Goal: Communication & Community: Participate in discussion

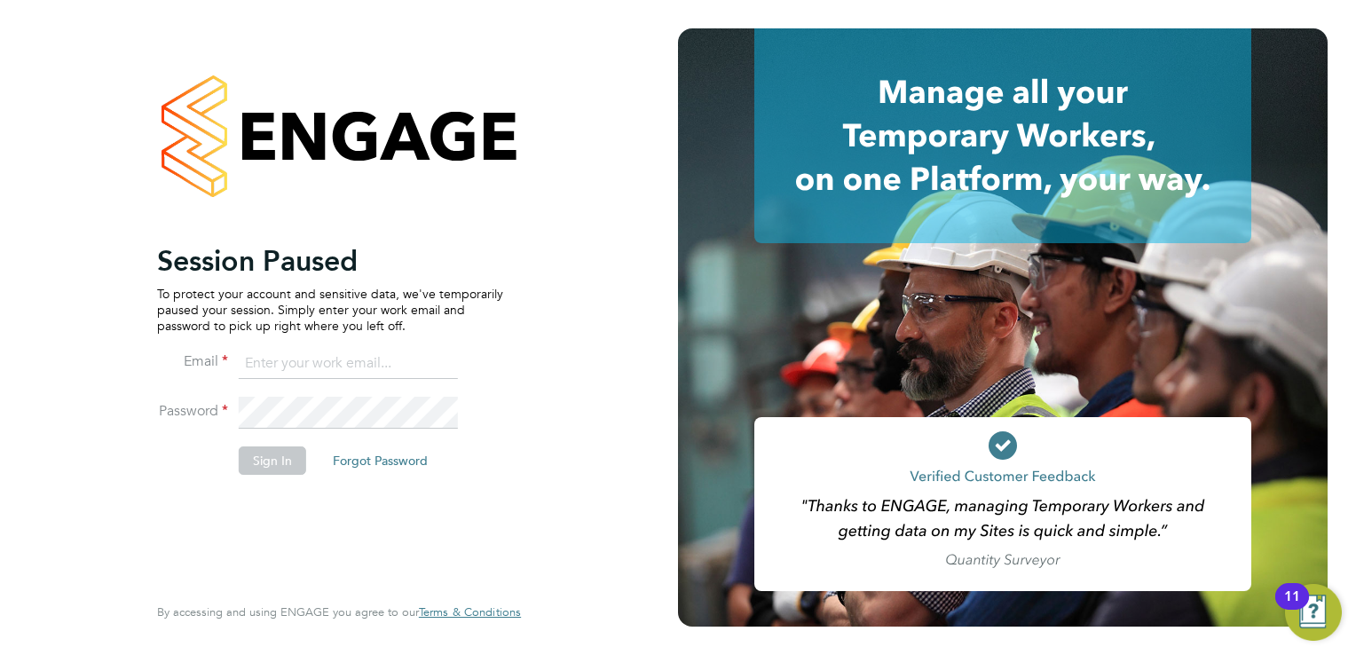
click at [313, 342] on ng-template "Session Paused To protect your account and sensitive data, we've temporarily pa…" at bounding box center [330, 367] width 346 height 249
click at [323, 371] on input at bounding box center [348, 364] width 219 height 32
type input "kay.cronin@prsjobs.com"
click at [278, 454] on button "Sign In" at bounding box center [272, 460] width 67 height 28
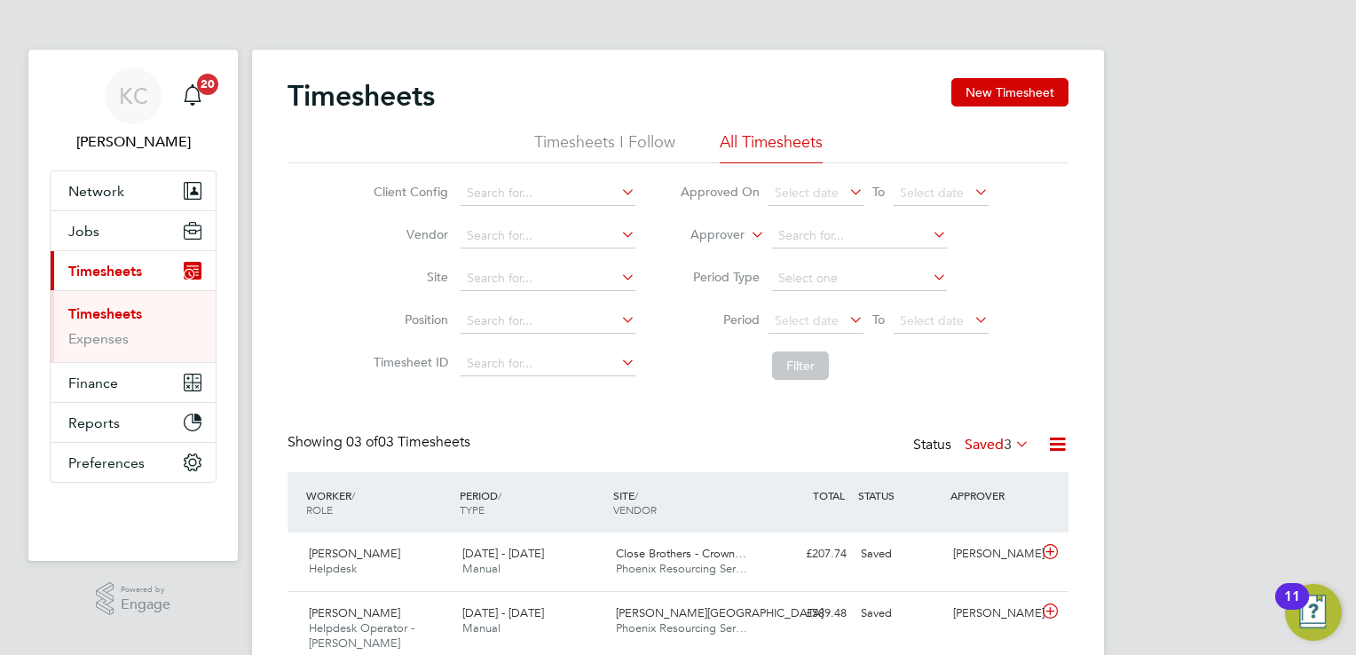
click at [990, 442] on label "Saved 3" at bounding box center [996, 445] width 65 height 18
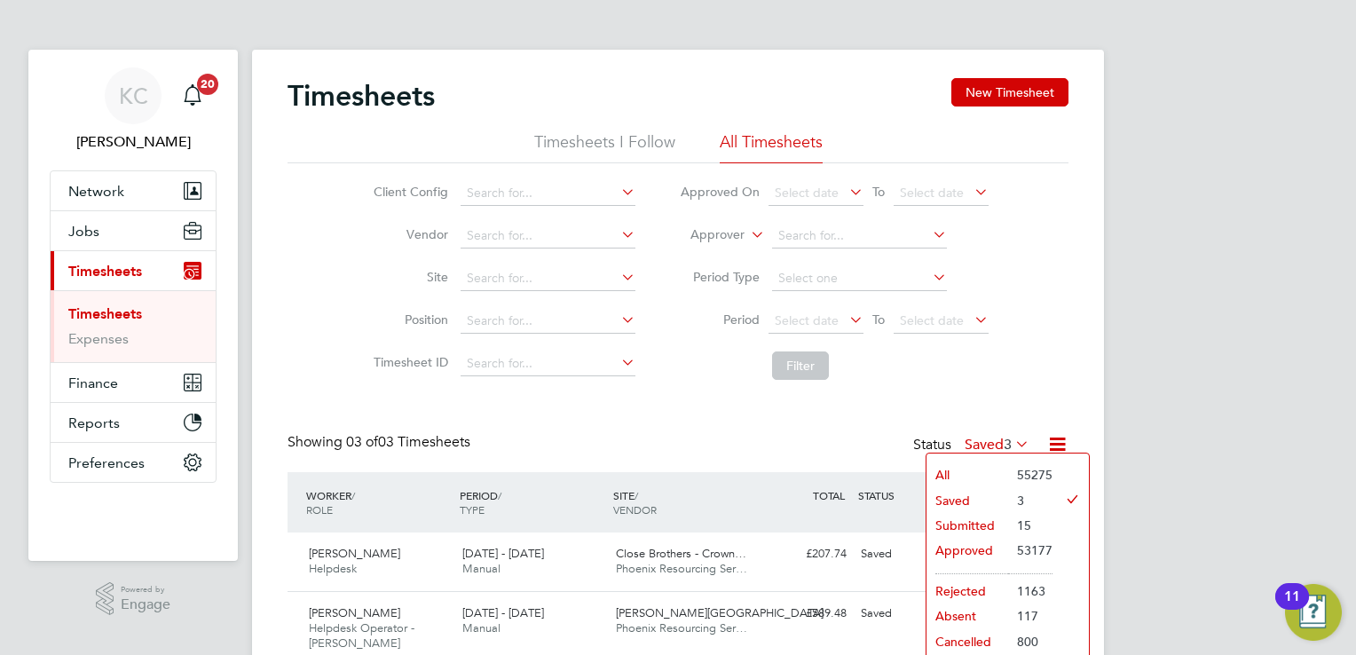
click at [947, 521] on li "Submitted" at bounding box center [967, 525] width 82 height 25
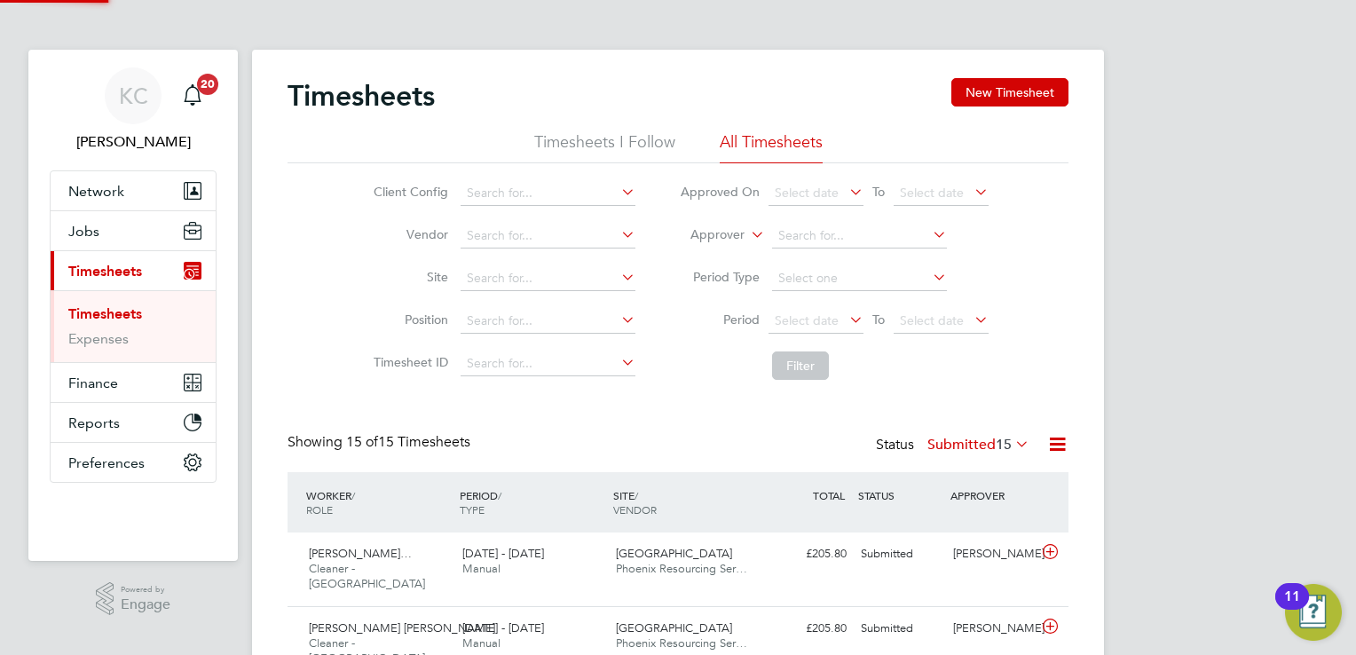
scroll to position [44, 154]
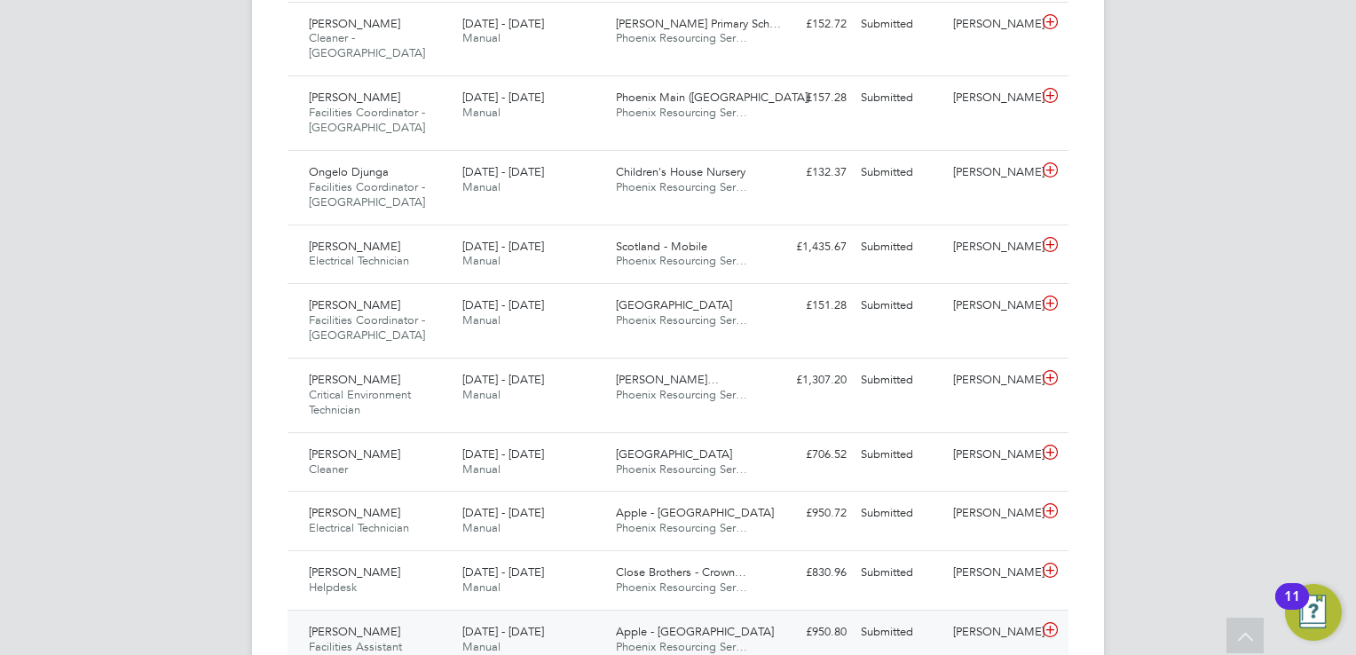
click at [903, 617] on div "Submitted" at bounding box center [899, 631] width 92 height 29
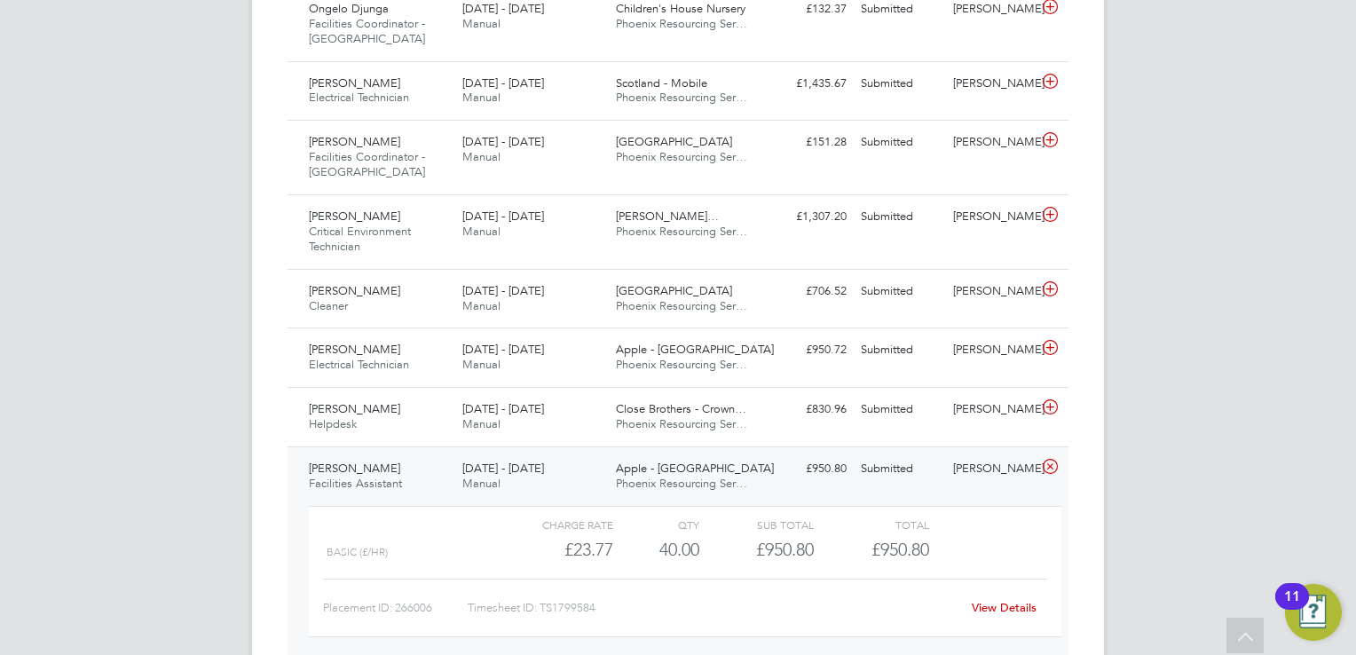
click at [1001, 600] on link "View Details" at bounding box center [1003, 607] width 65 height 15
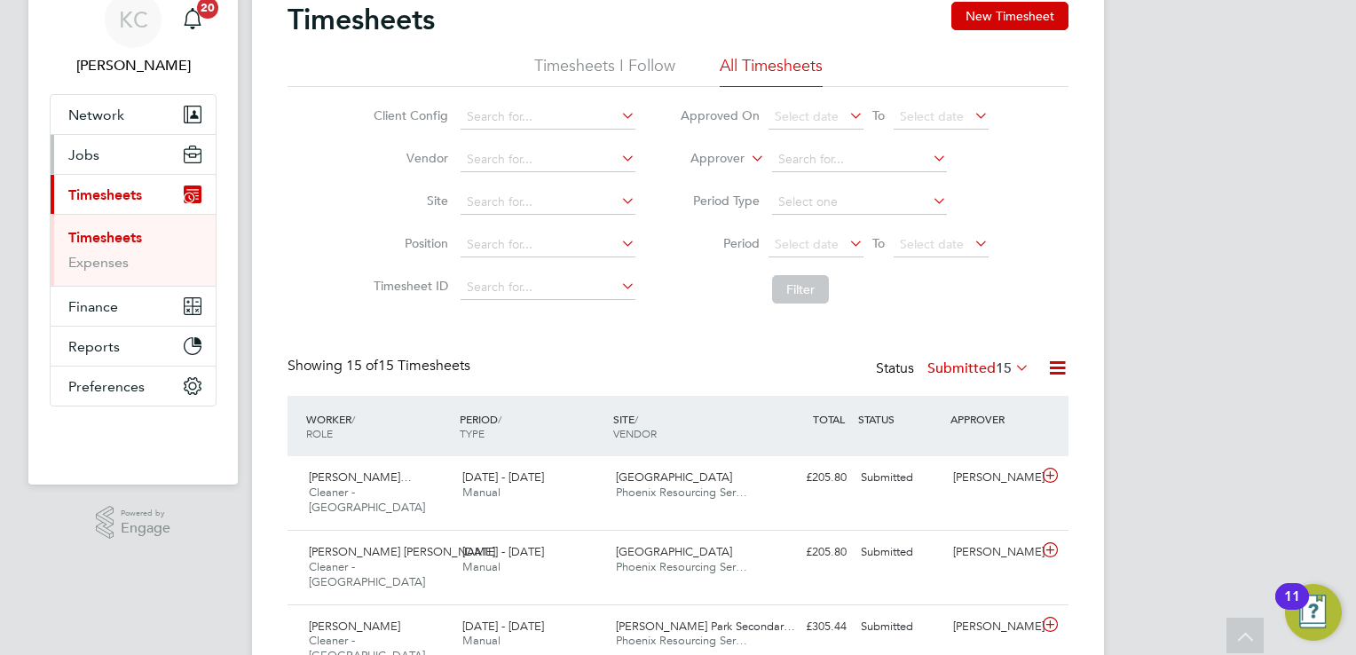
scroll to position [0, 0]
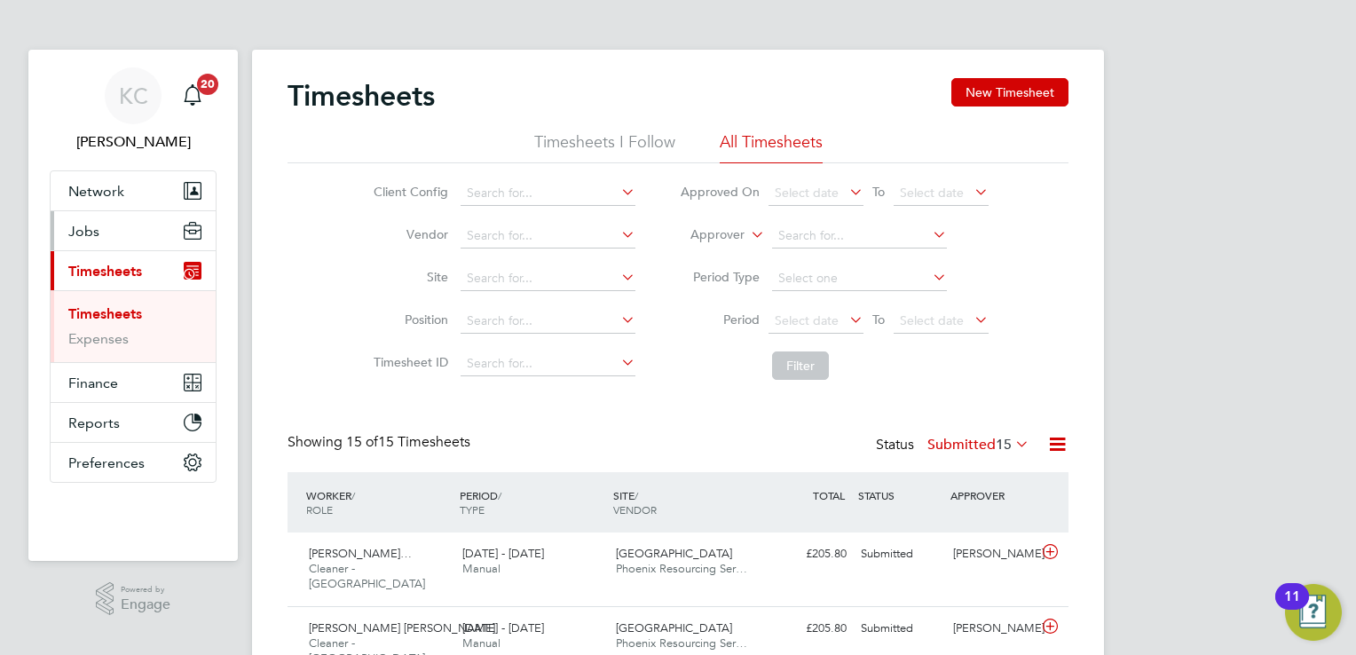
click at [96, 232] on span "Jobs" at bounding box center [83, 231] width 31 height 17
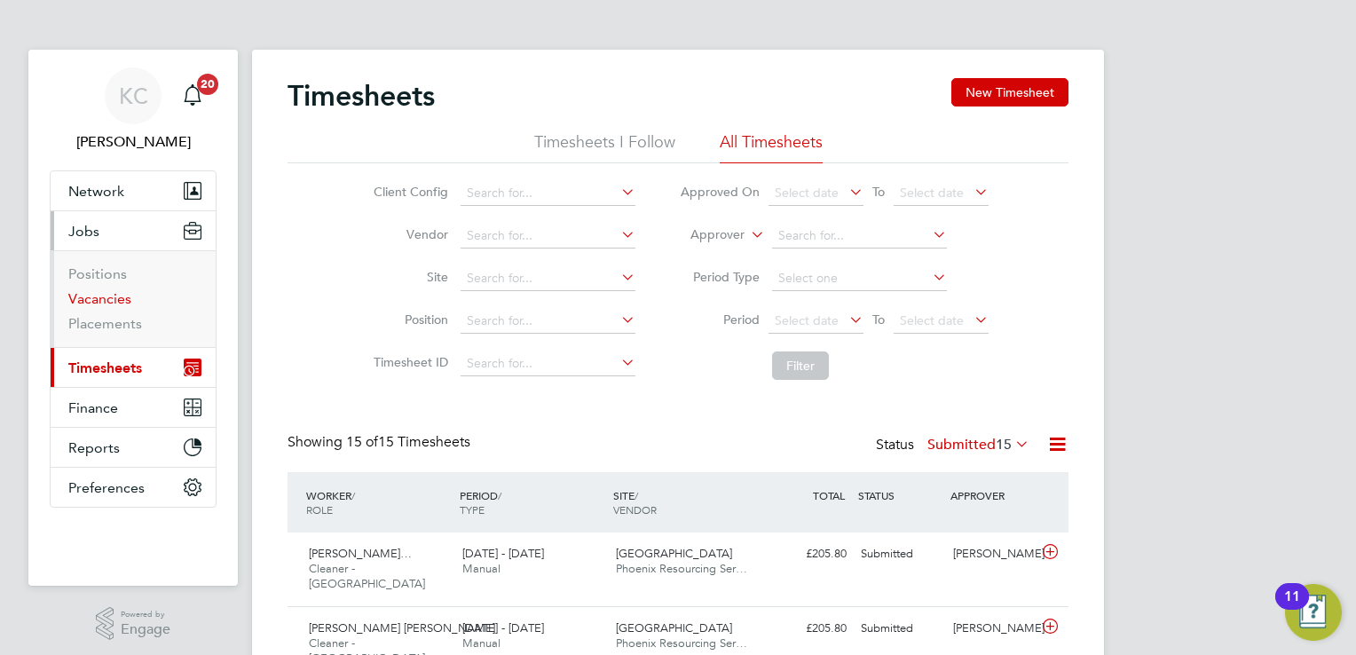
click at [108, 296] on link "Vacancies" at bounding box center [99, 298] width 63 height 17
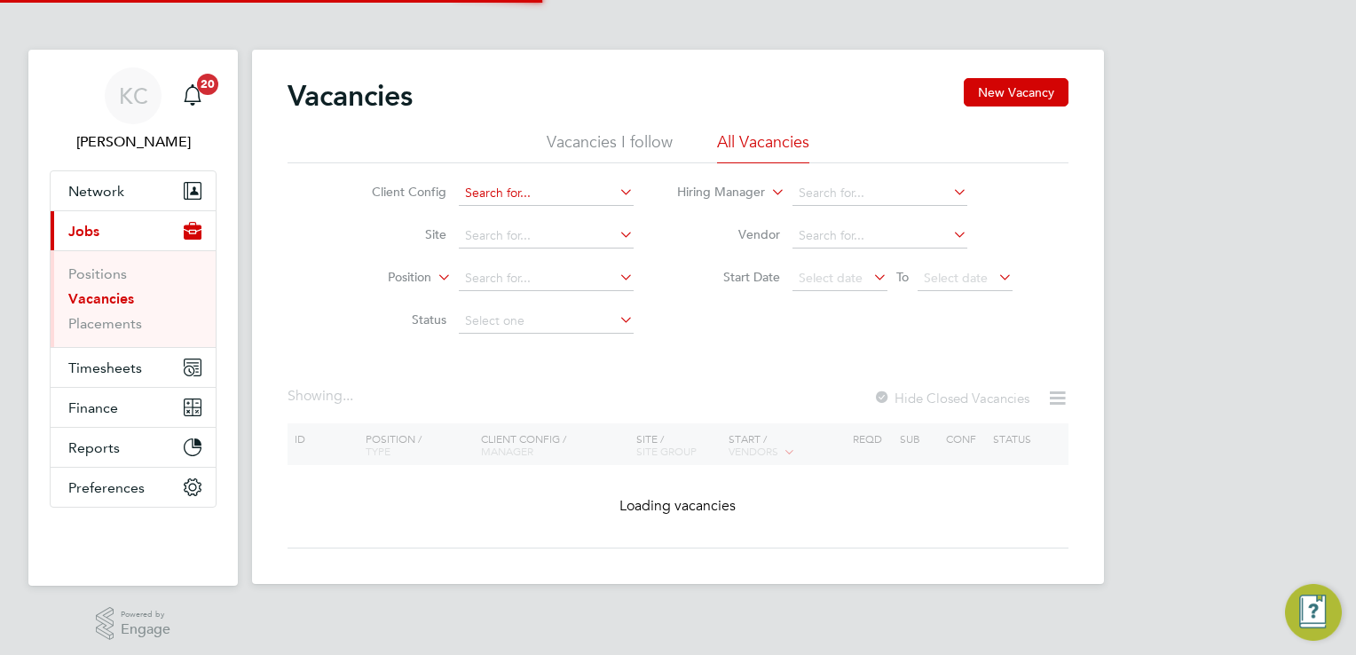
click at [550, 191] on input at bounding box center [546, 193] width 175 height 25
click at [535, 237] on li "ABM - Technical : Perm" at bounding box center [556, 241] width 197 height 24
type input "ABM - Technical : Perm"
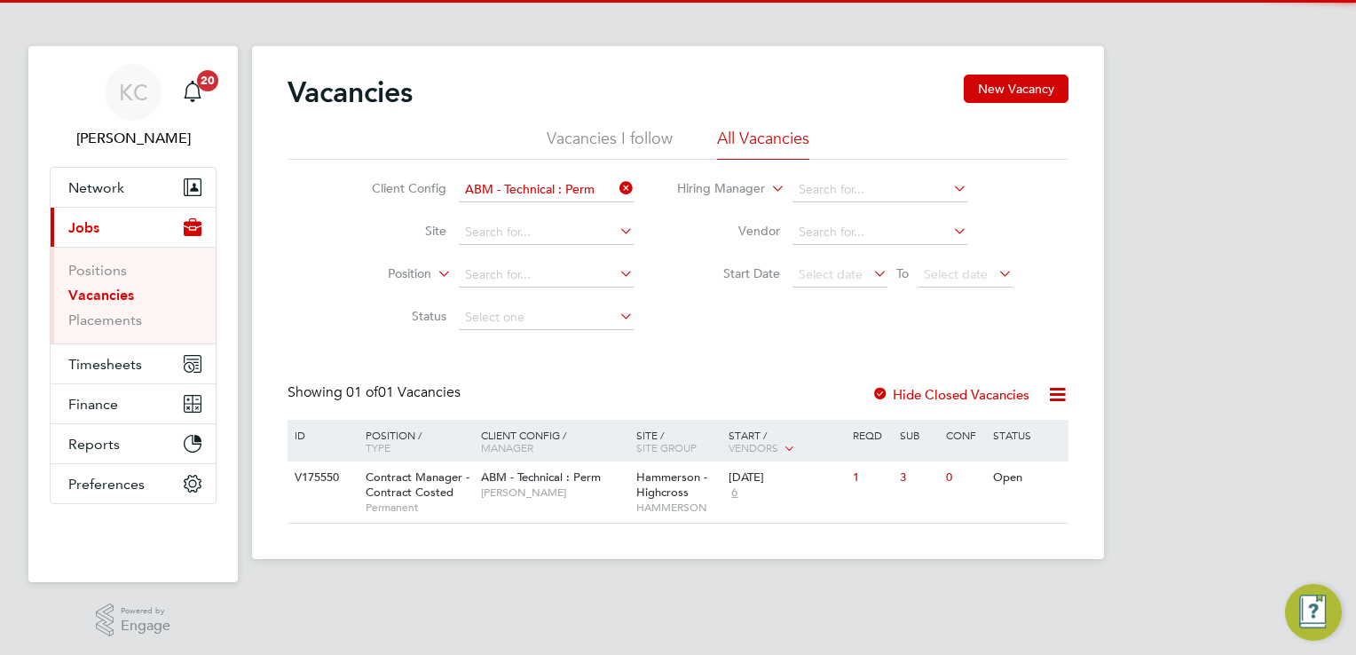
scroll to position [4, 0]
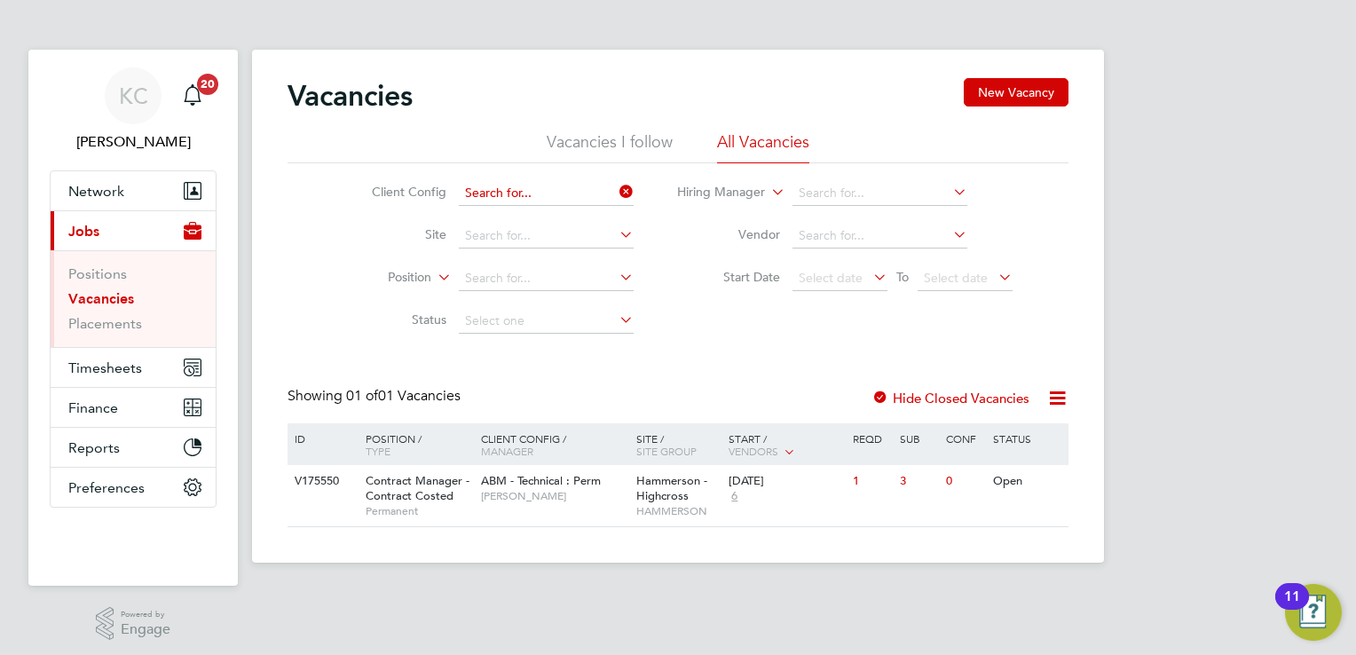
click at [567, 182] on input at bounding box center [546, 193] width 175 height 25
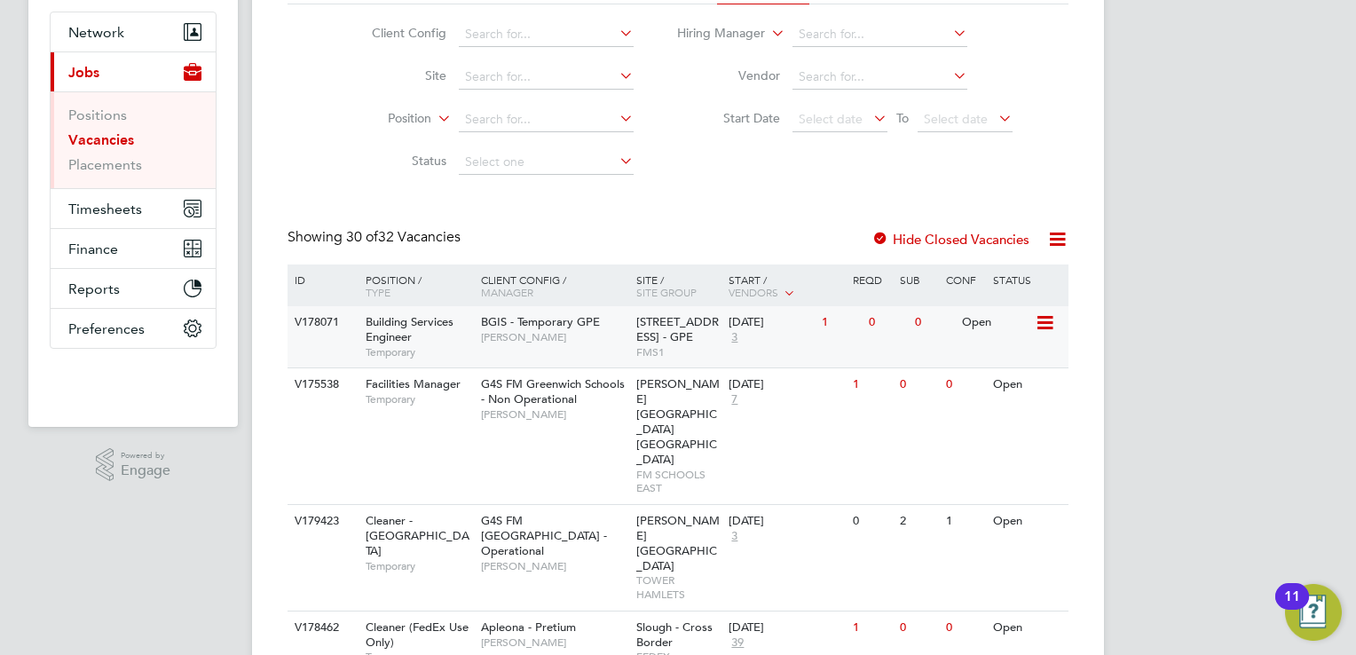
scroll to position [444, 0]
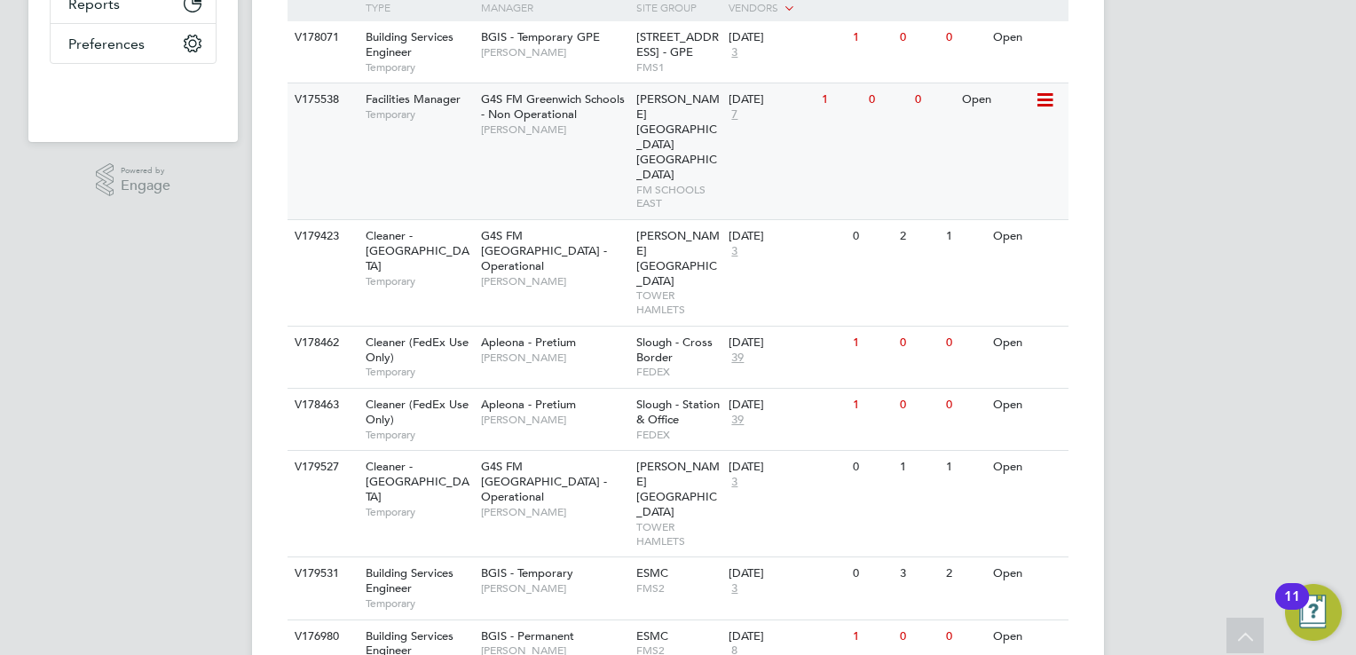
click at [774, 114] on div "02 Sep 2025 7" at bounding box center [770, 107] width 93 height 48
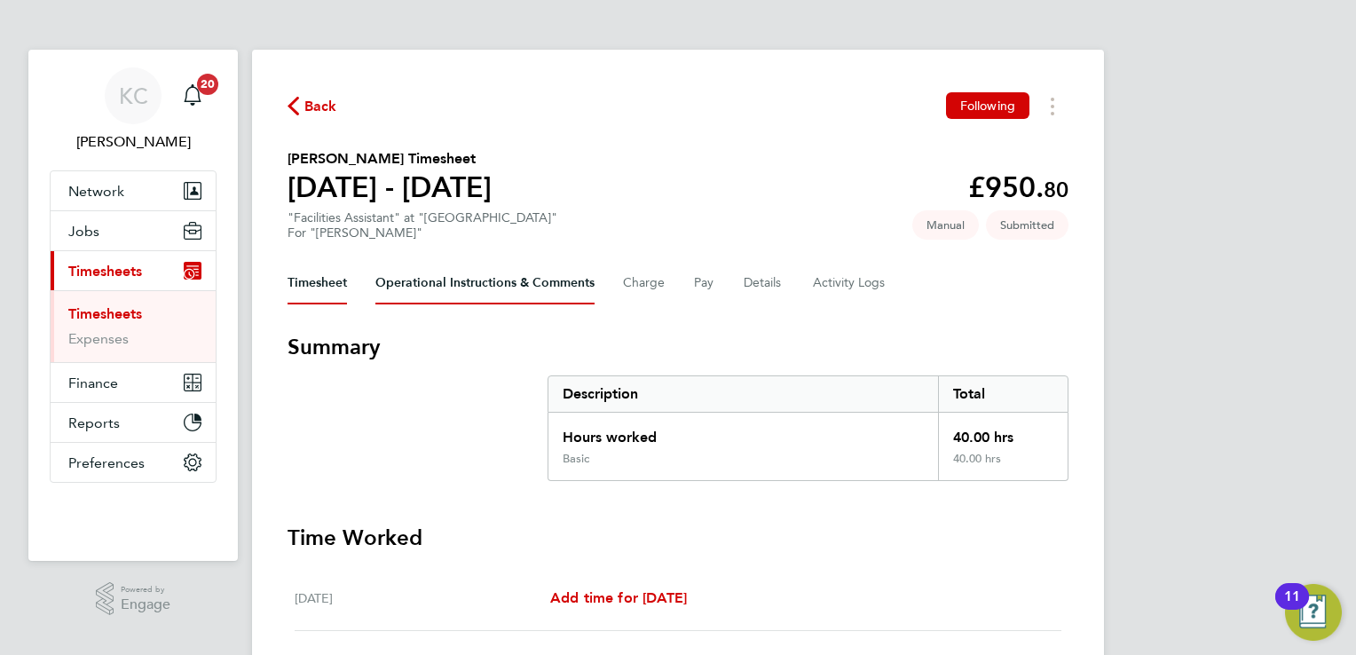
click at [547, 275] on Comments-tab "Operational Instructions & Comments" at bounding box center [484, 283] width 219 height 43
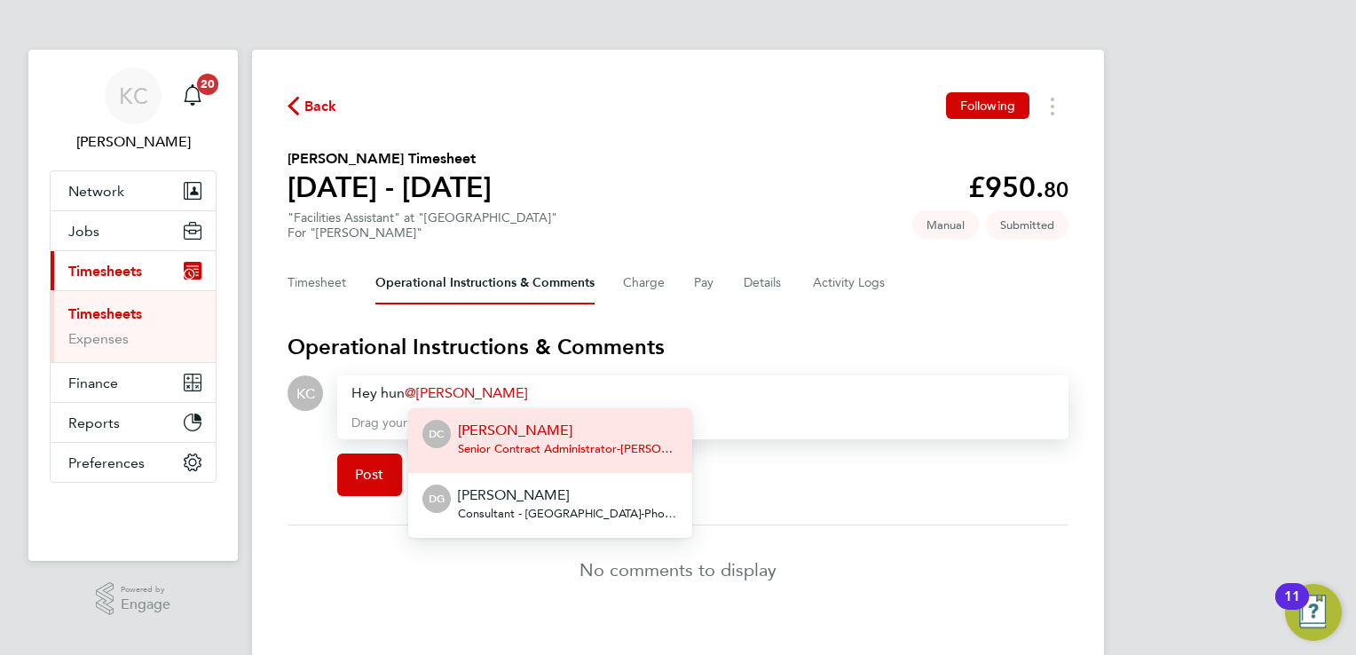
click at [582, 445] on span "Senior Contract Administrator - NG Bailey Facility Services Ltd" at bounding box center [568, 449] width 220 height 14
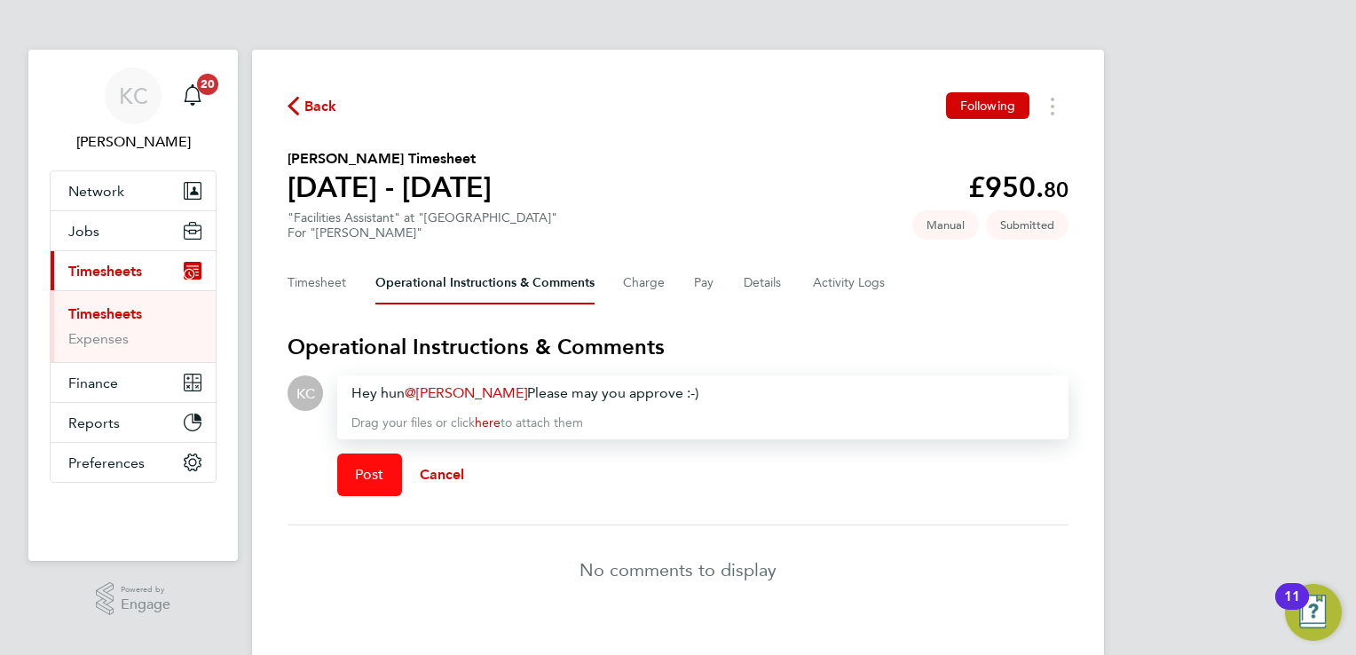
click at [369, 469] on span "Post" at bounding box center [369, 475] width 29 height 18
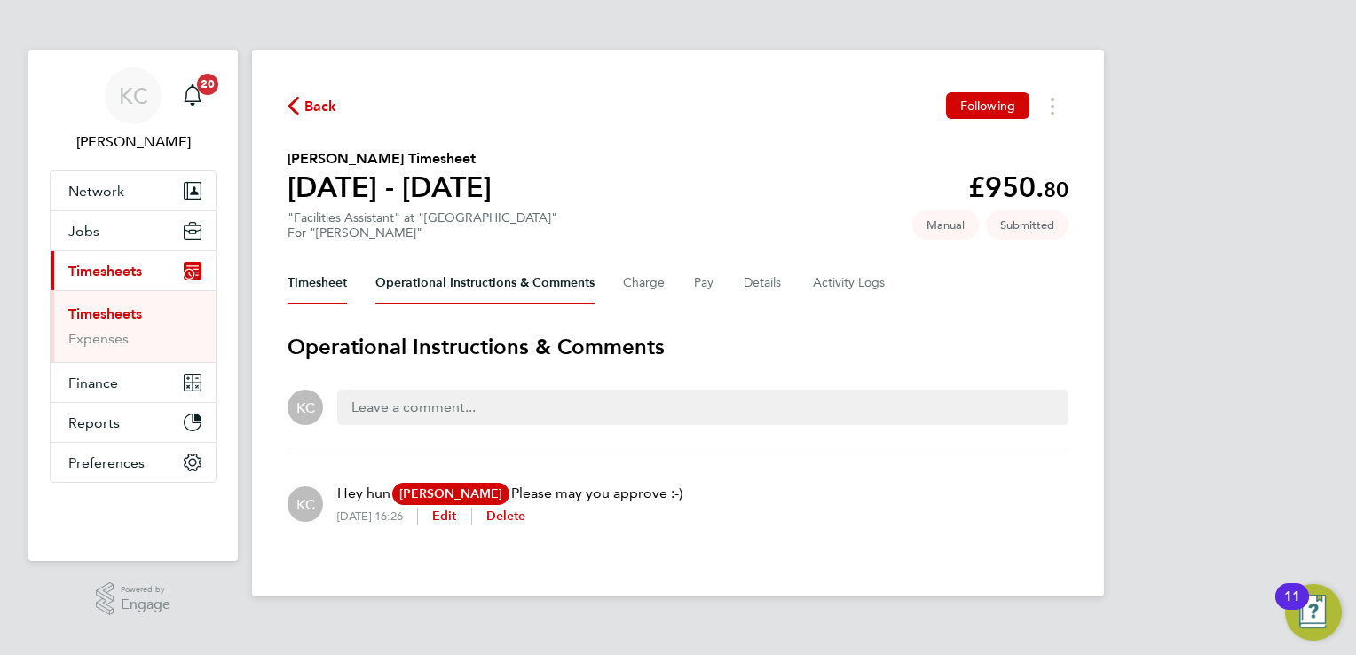
click at [313, 282] on button "Timesheet" at bounding box center [316, 283] width 59 height 43
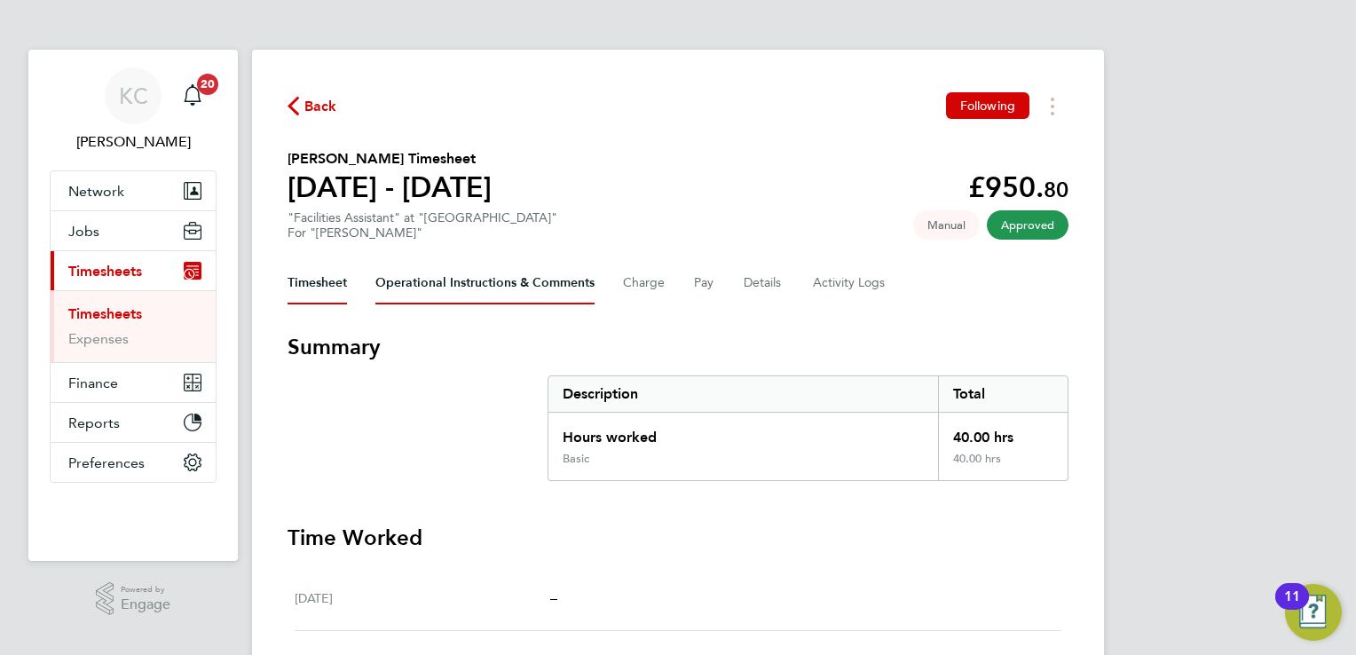
click at [496, 280] on Comments-tab "Operational Instructions & Comments" at bounding box center [484, 283] width 219 height 43
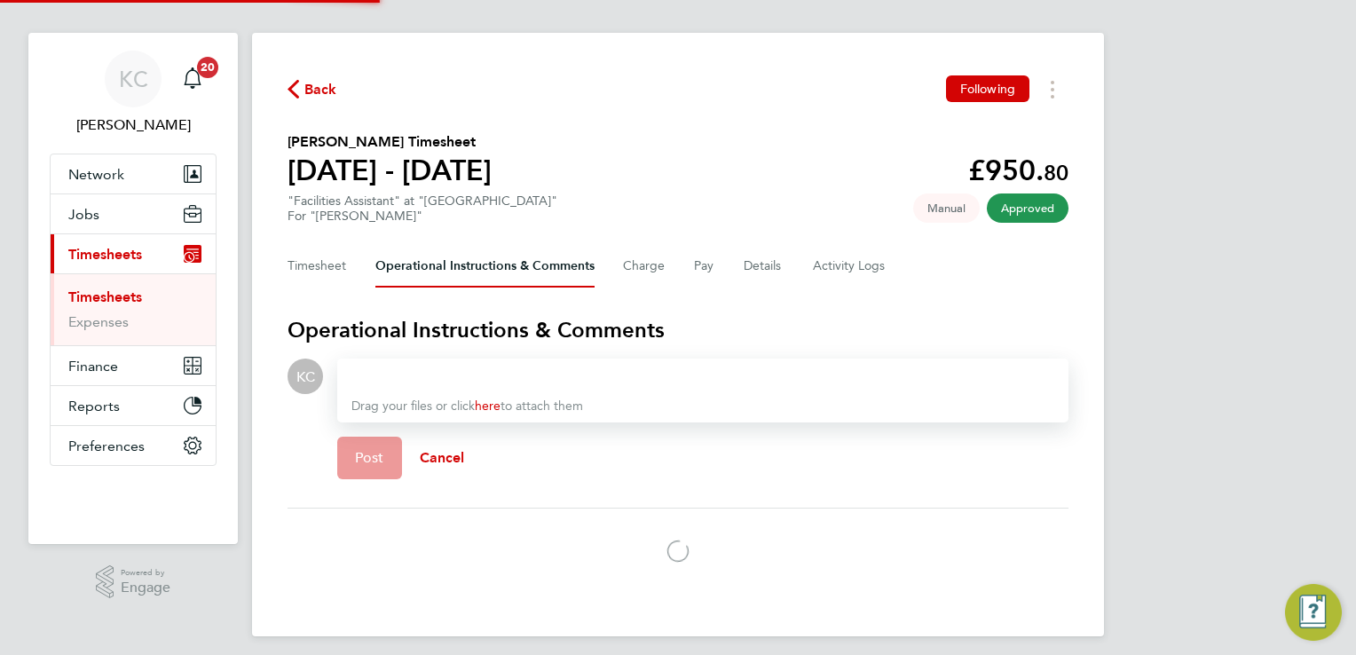
scroll to position [26, 0]
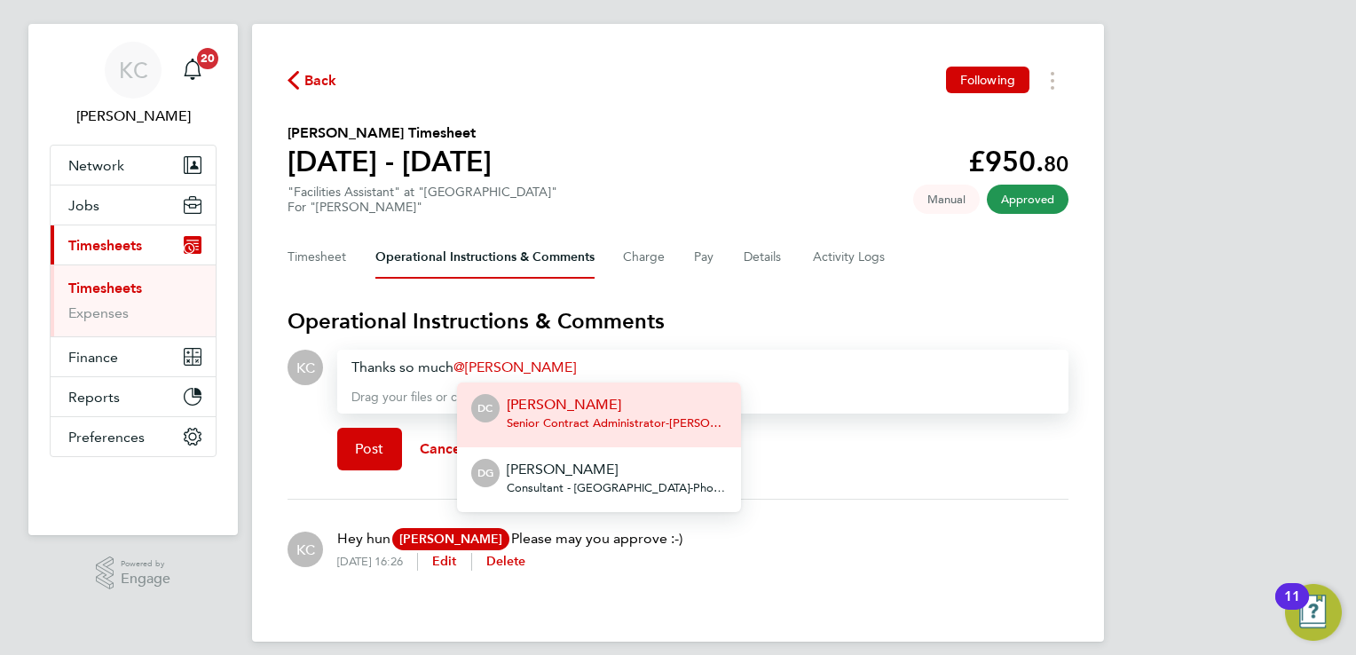
click at [610, 403] on p "[PERSON_NAME]" at bounding box center [617, 404] width 220 height 21
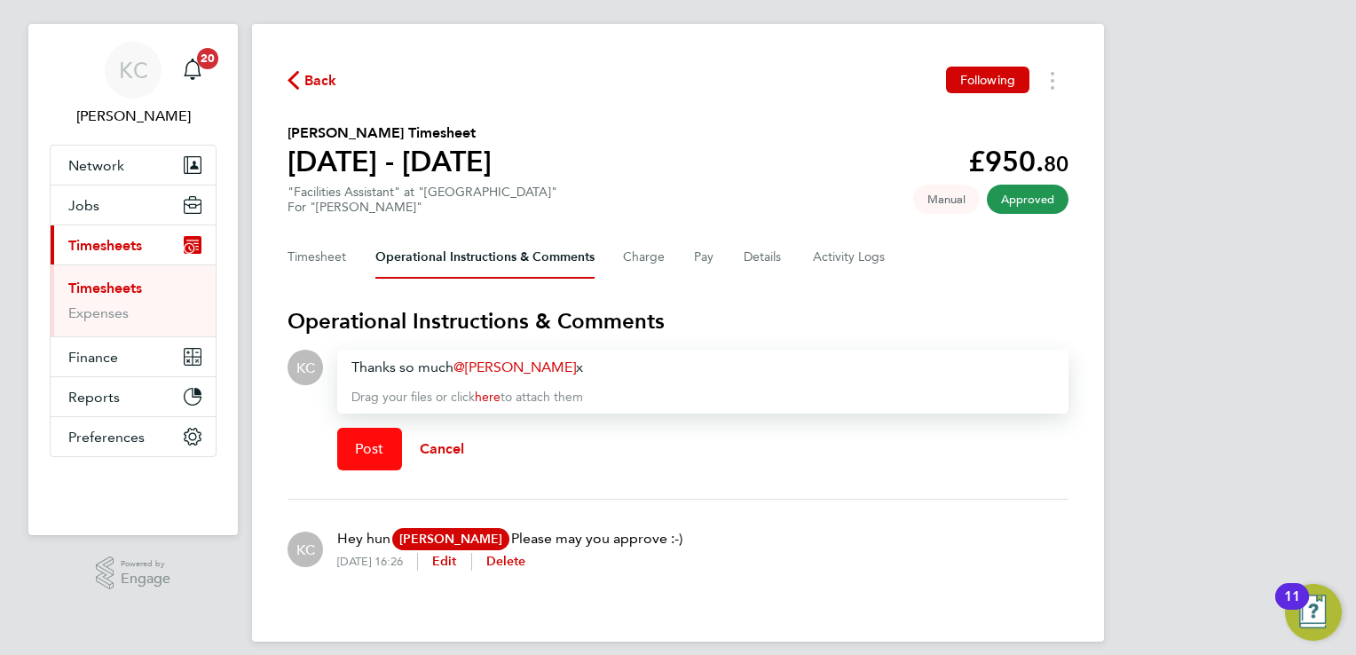
click at [363, 438] on button "Post" at bounding box center [369, 449] width 65 height 43
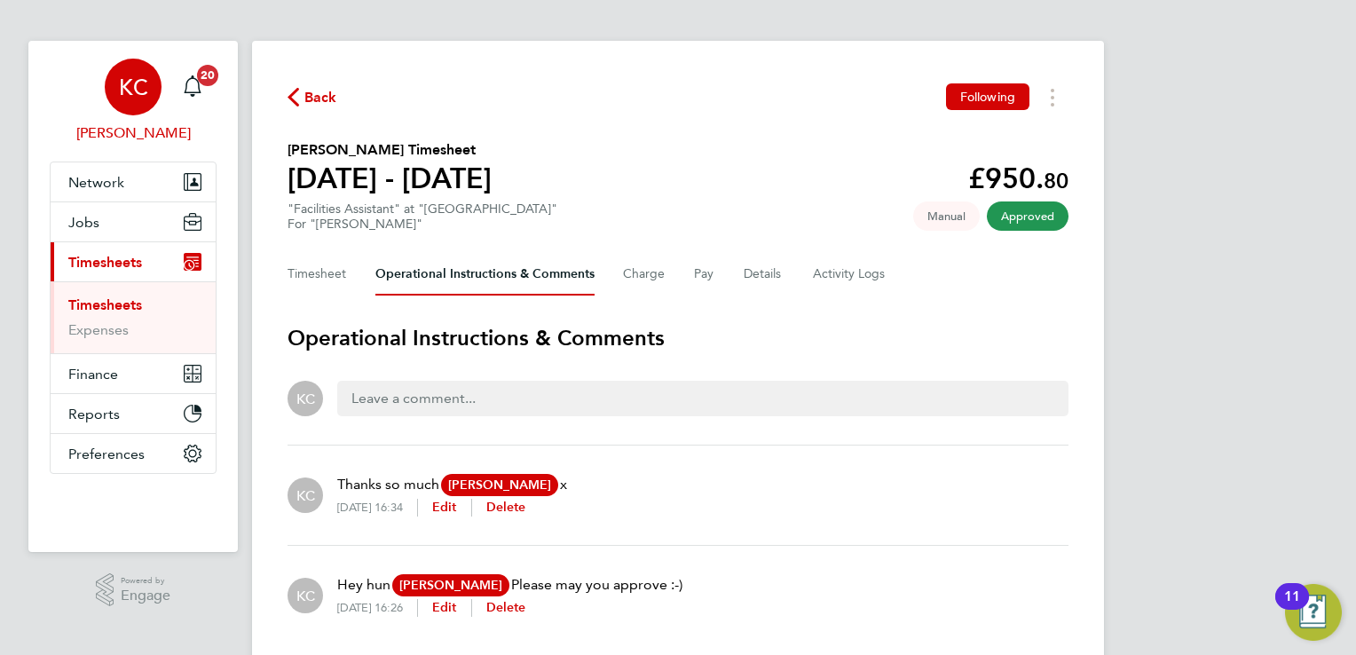
scroll to position [0, 0]
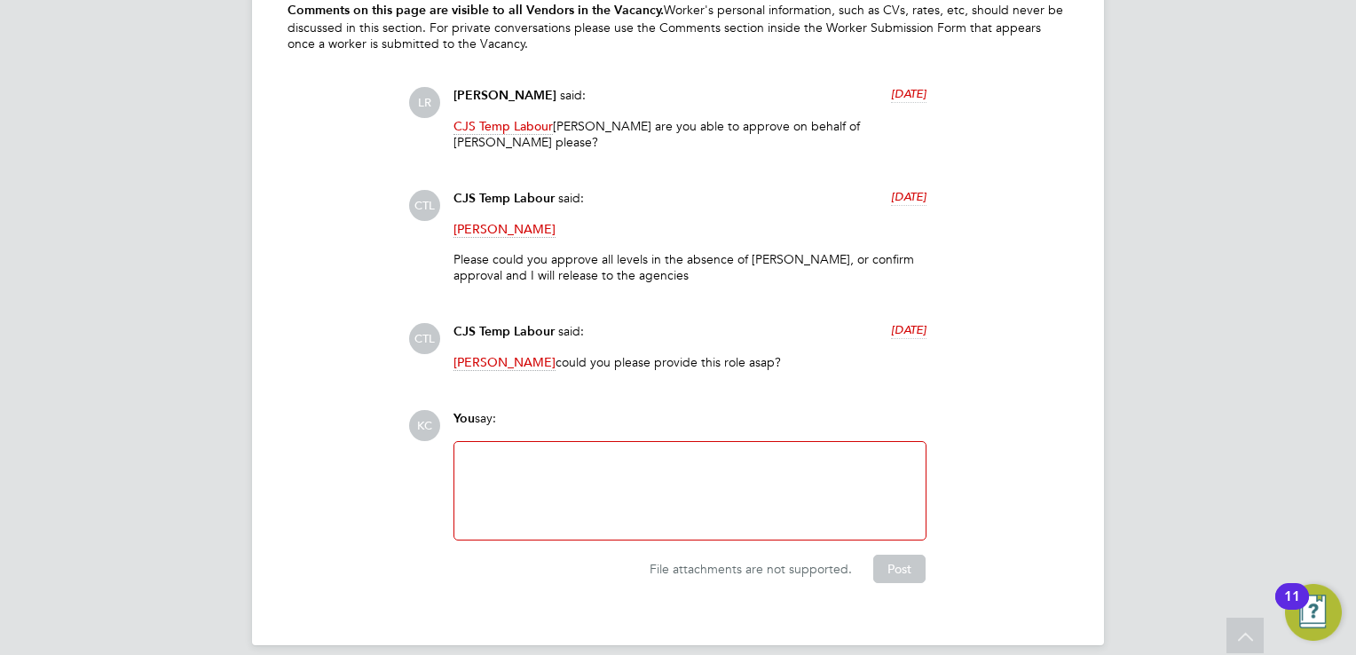
scroll to position [3422, 0]
